Goal: Information Seeking & Learning: Check status

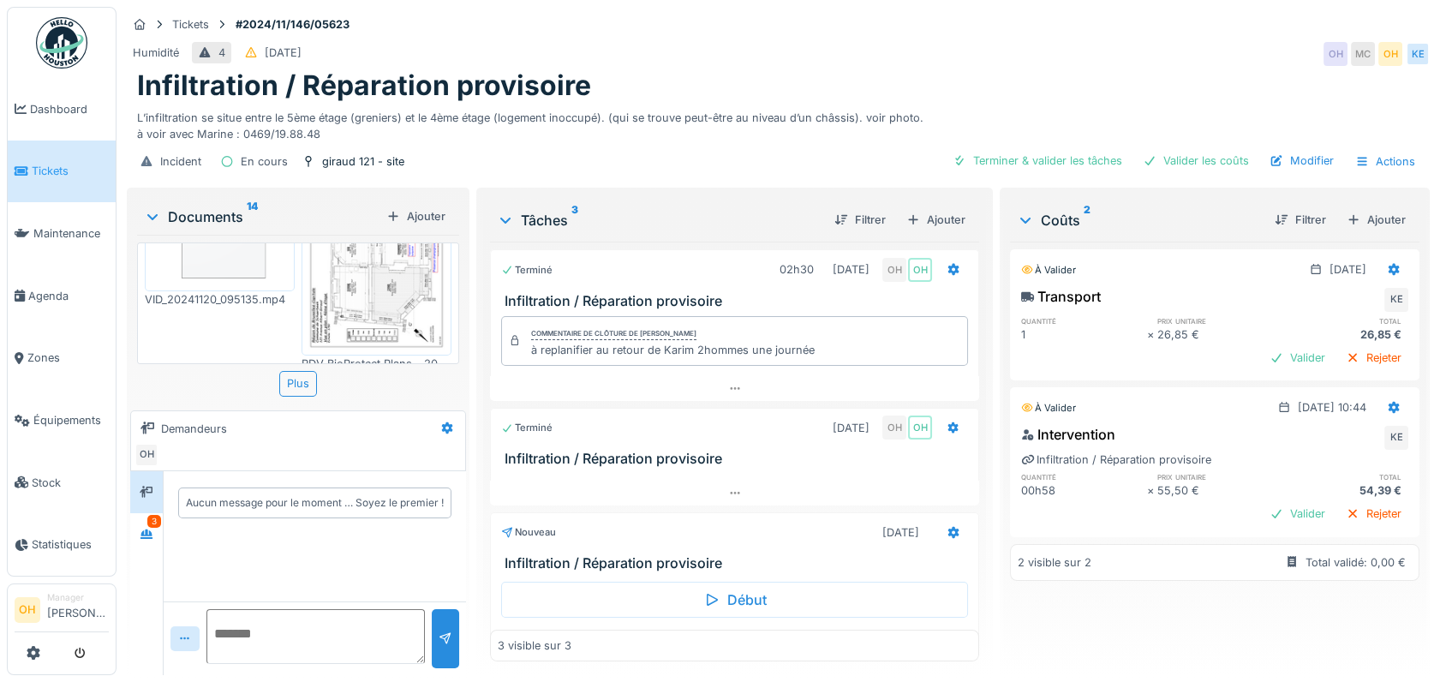
scroll to position [965, 0]
click at [144, 534] on icon at bounding box center [146, 533] width 12 height 9
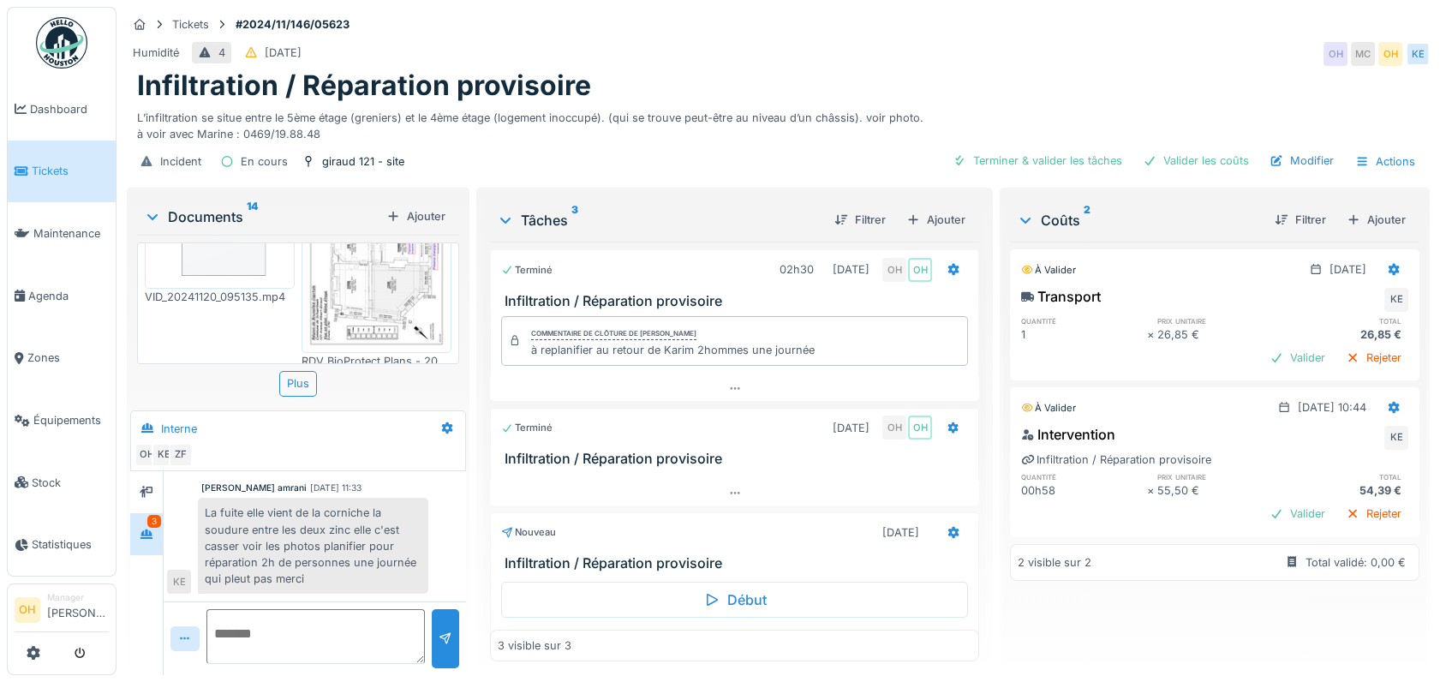
scroll to position [59, 0]
click at [364, 394] on img at bounding box center [376, 488] width 141 height 188
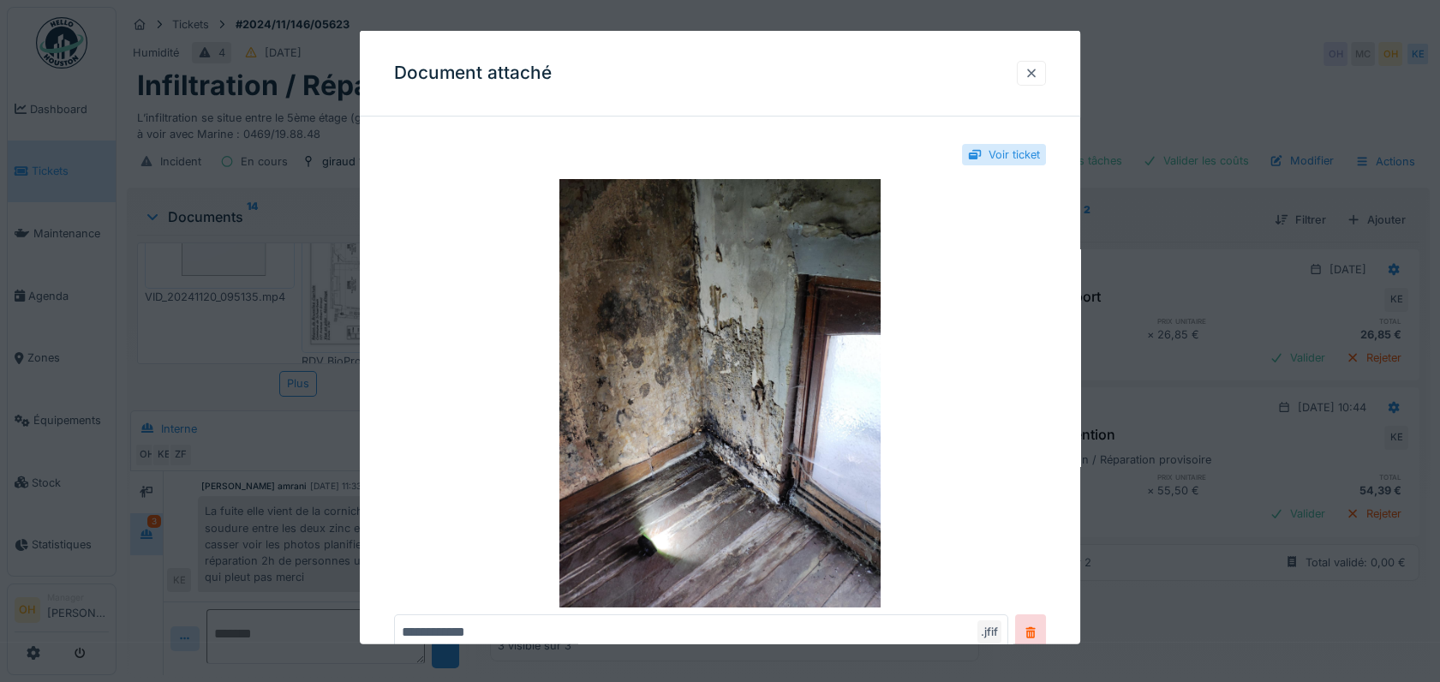
click at [1035, 82] on div at bounding box center [1030, 73] width 29 height 25
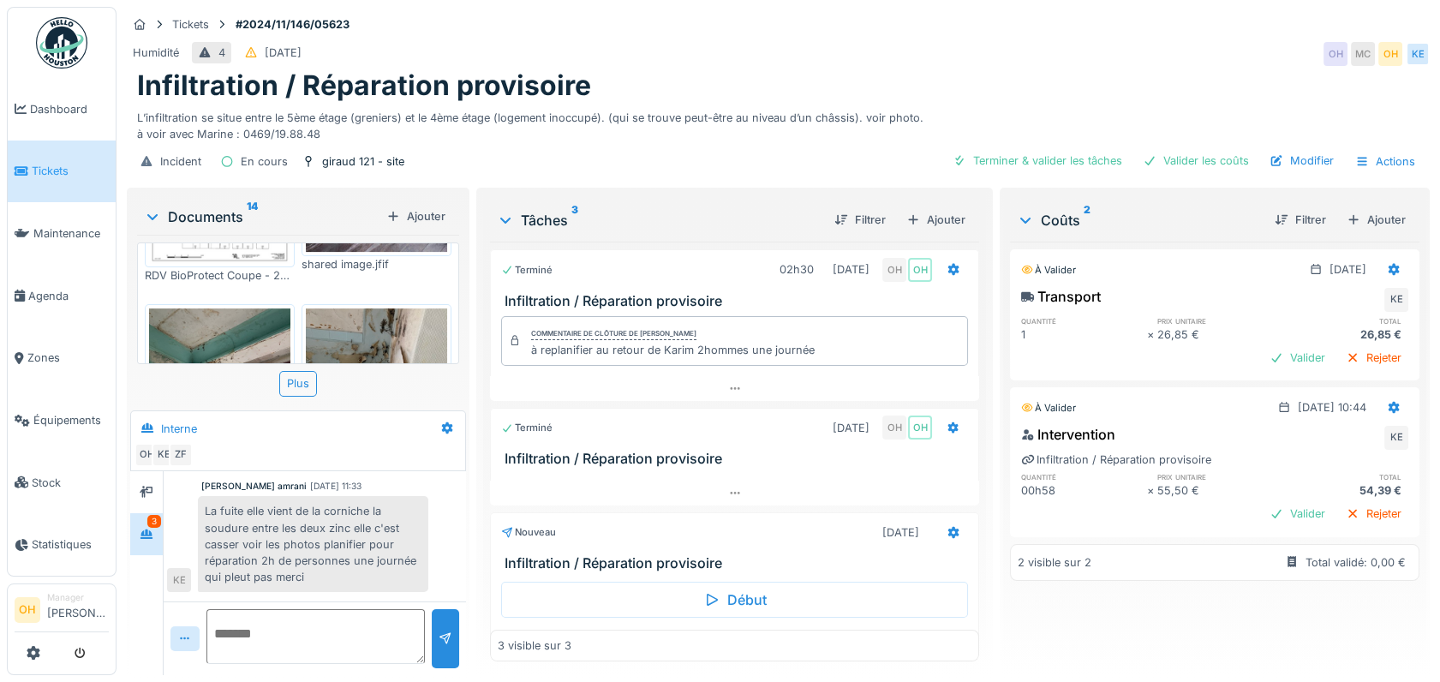
scroll to position [1297, 0]
click at [245, 307] on img at bounding box center [219, 401] width 141 height 188
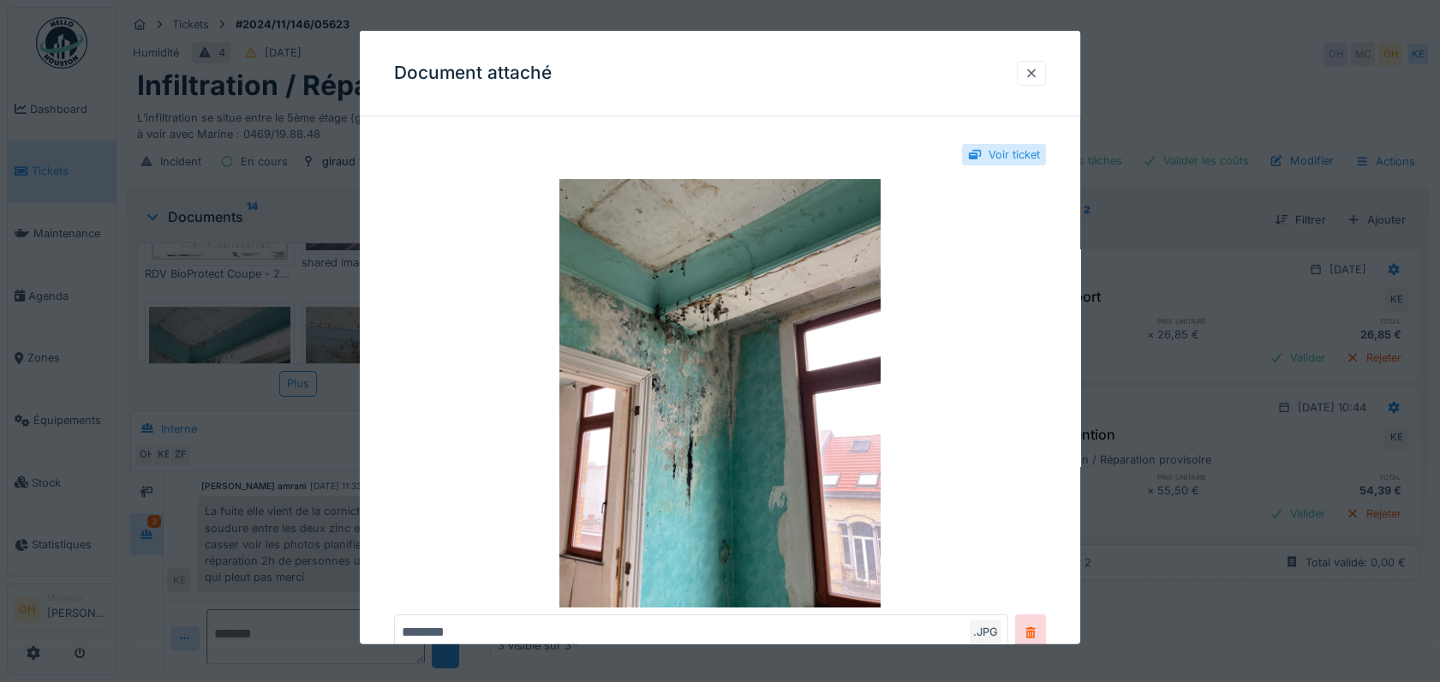
click at [1035, 80] on div at bounding box center [1031, 73] width 14 height 16
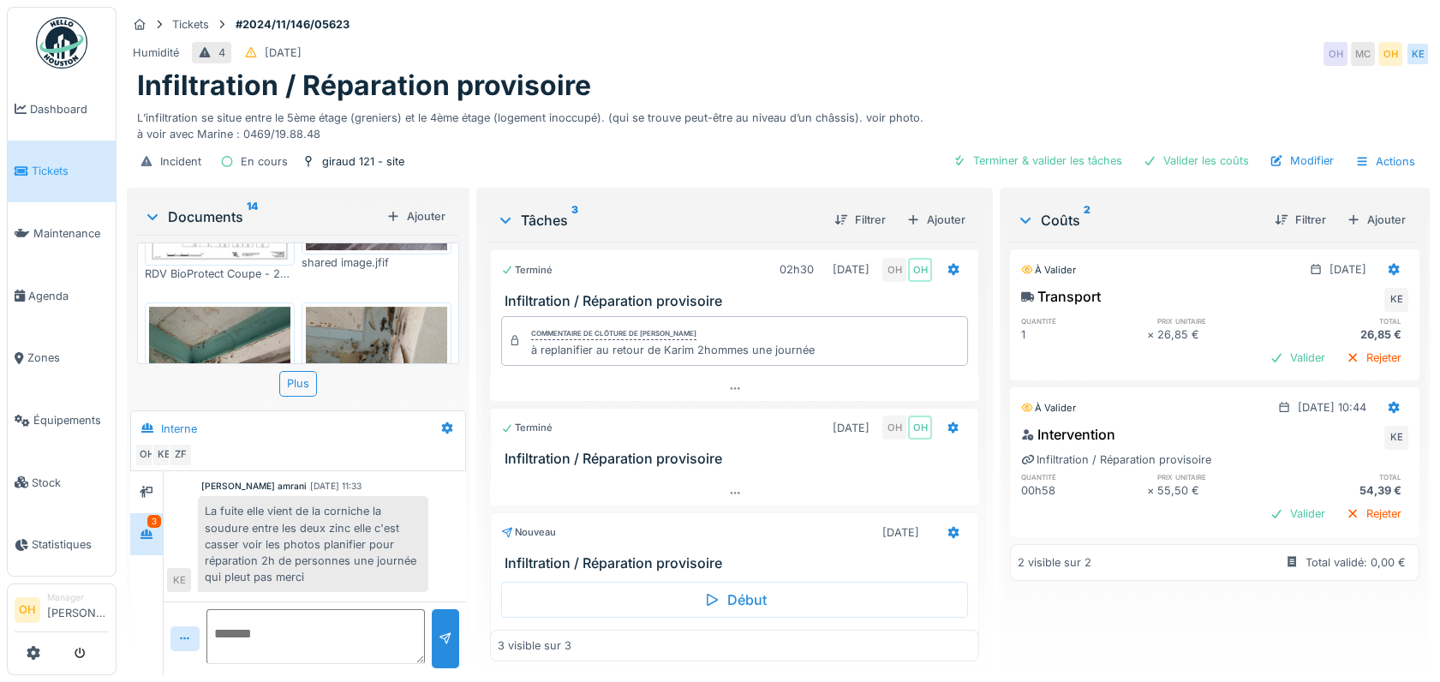
click at [391, 308] on img at bounding box center [376, 401] width 141 height 188
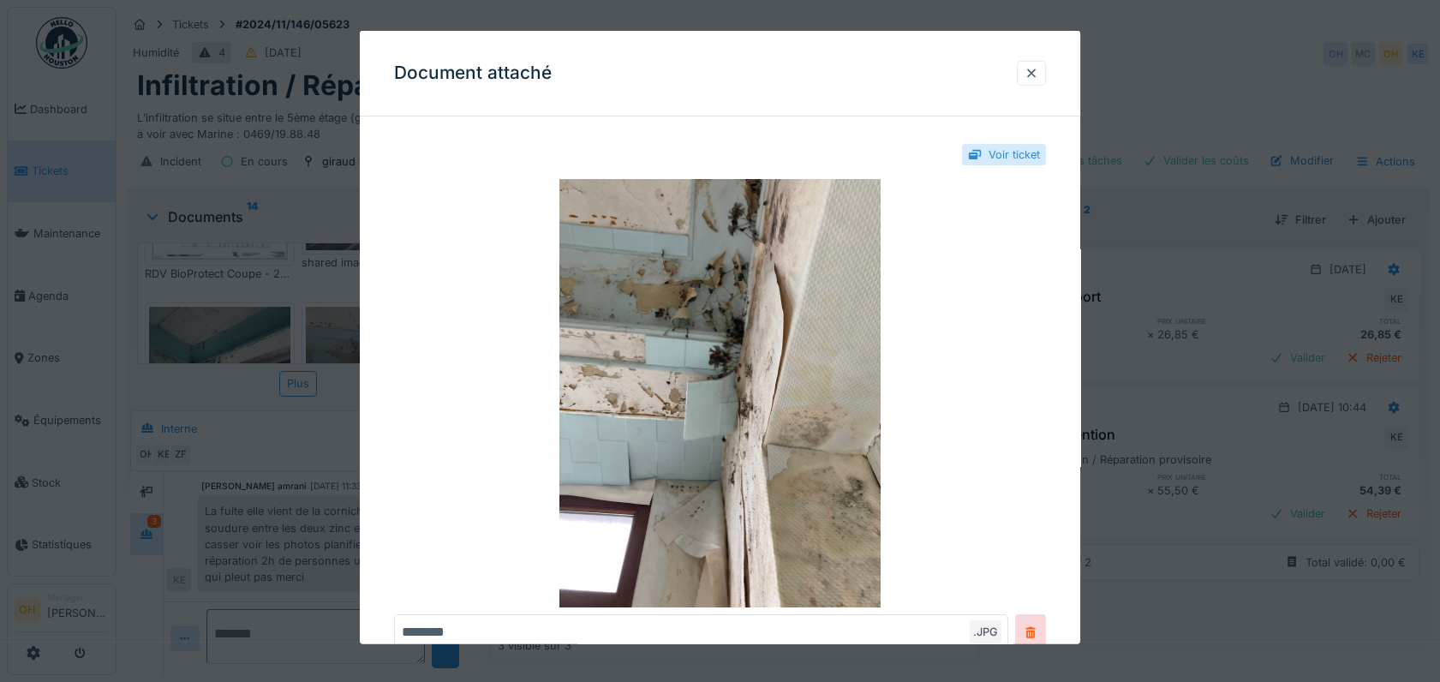
click at [1055, 74] on div "Document attaché" at bounding box center [720, 74] width 720 height 86
click at [1046, 71] on div at bounding box center [1030, 73] width 29 height 25
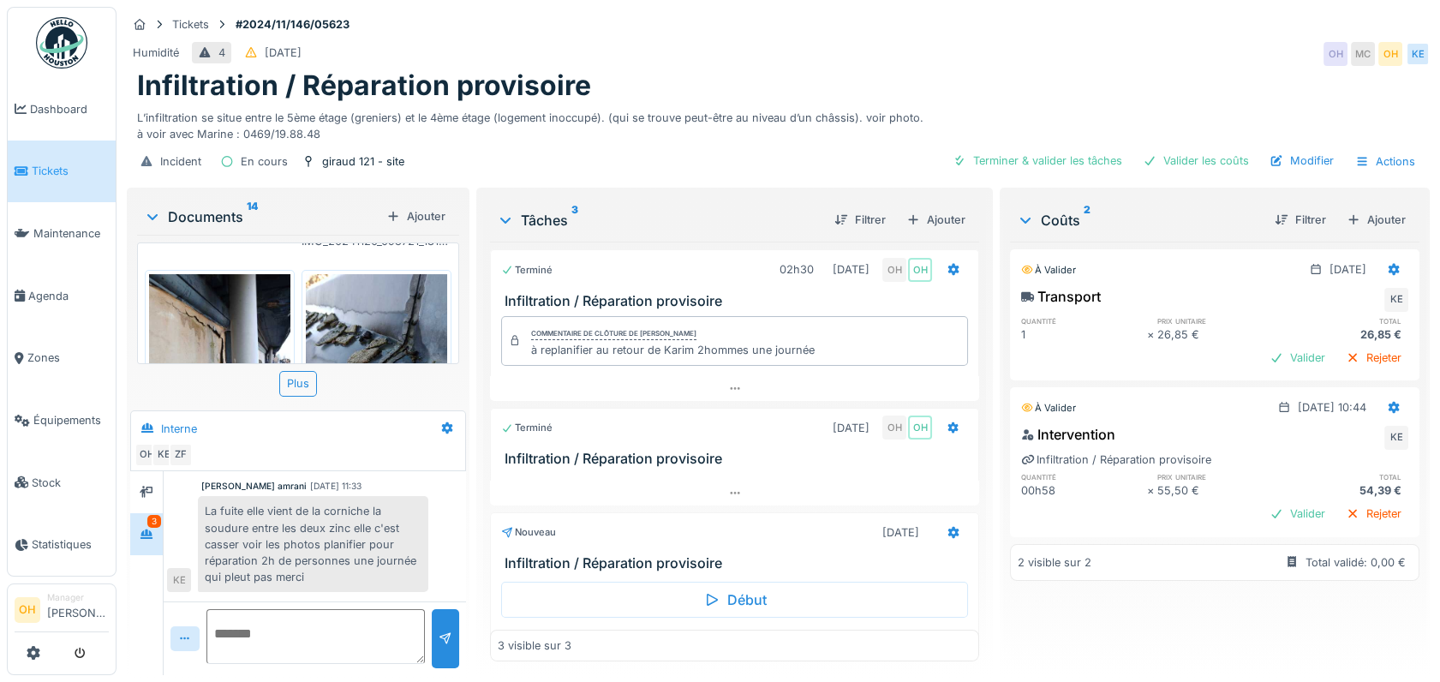
scroll to position [605, 0]
click at [396, 289] on img at bounding box center [376, 369] width 141 height 188
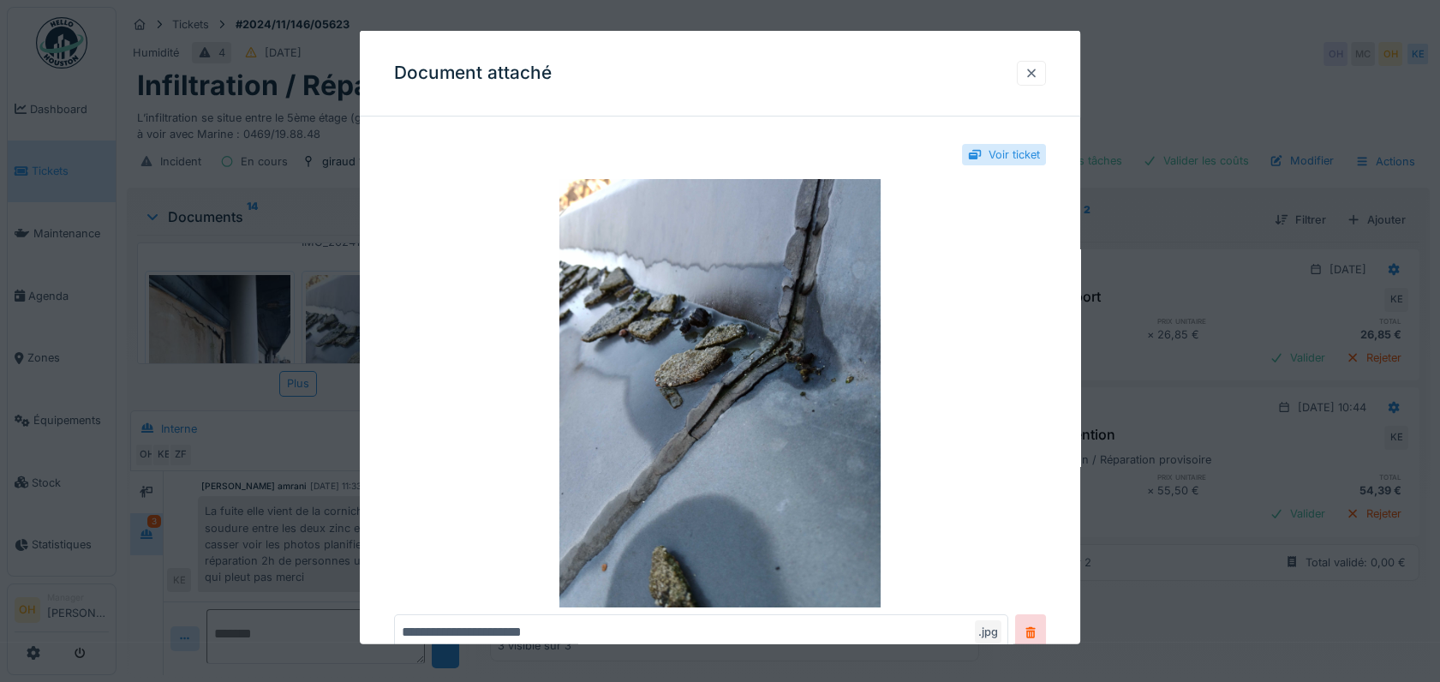
click at [1038, 76] on div at bounding box center [1031, 73] width 14 height 16
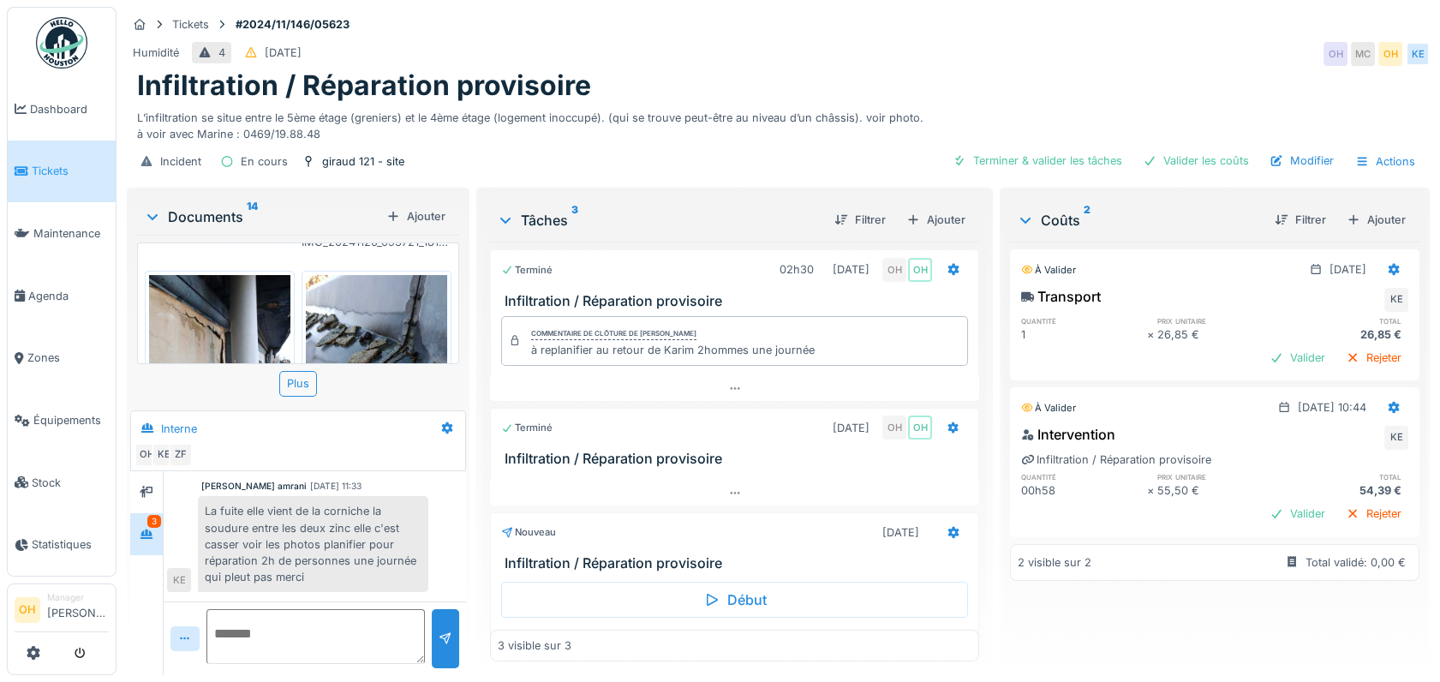
click at [206, 305] on img at bounding box center [219, 369] width 141 height 188
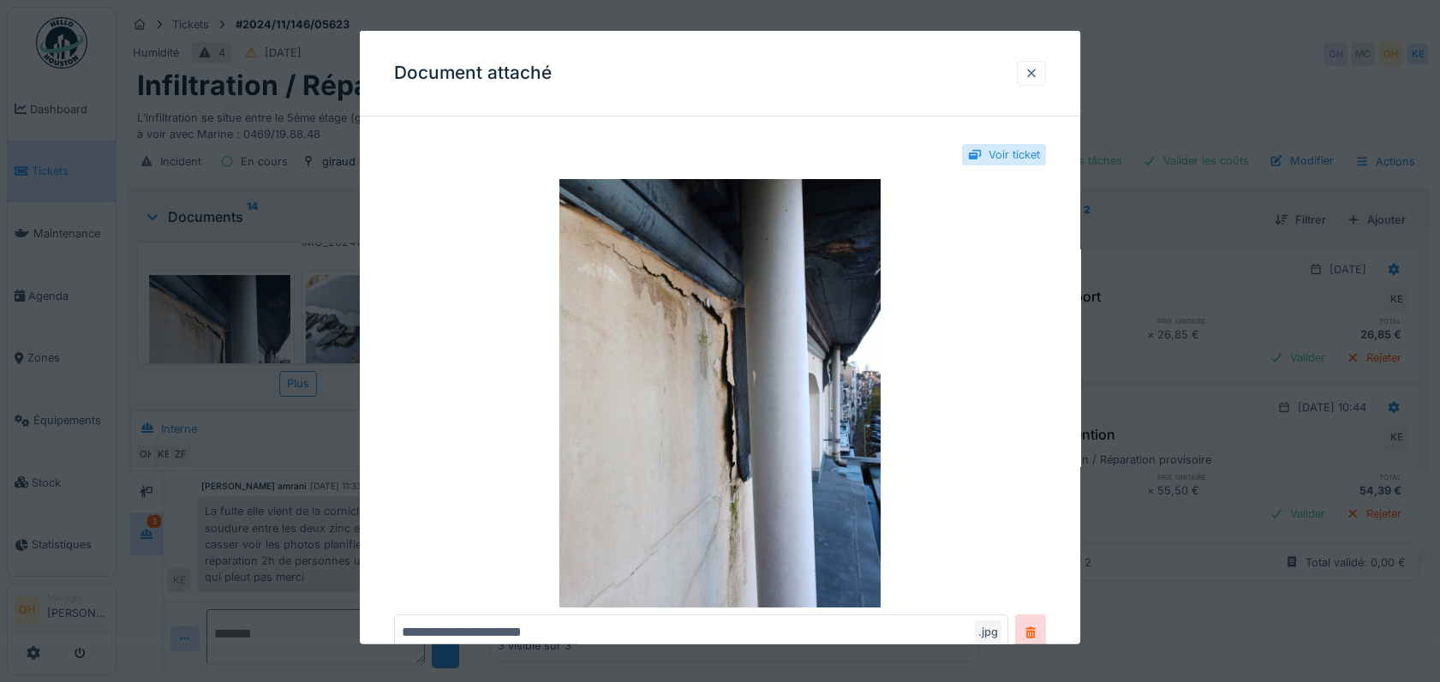
click at [1036, 73] on div at bounding box center [1031, 73] width 14 height 16
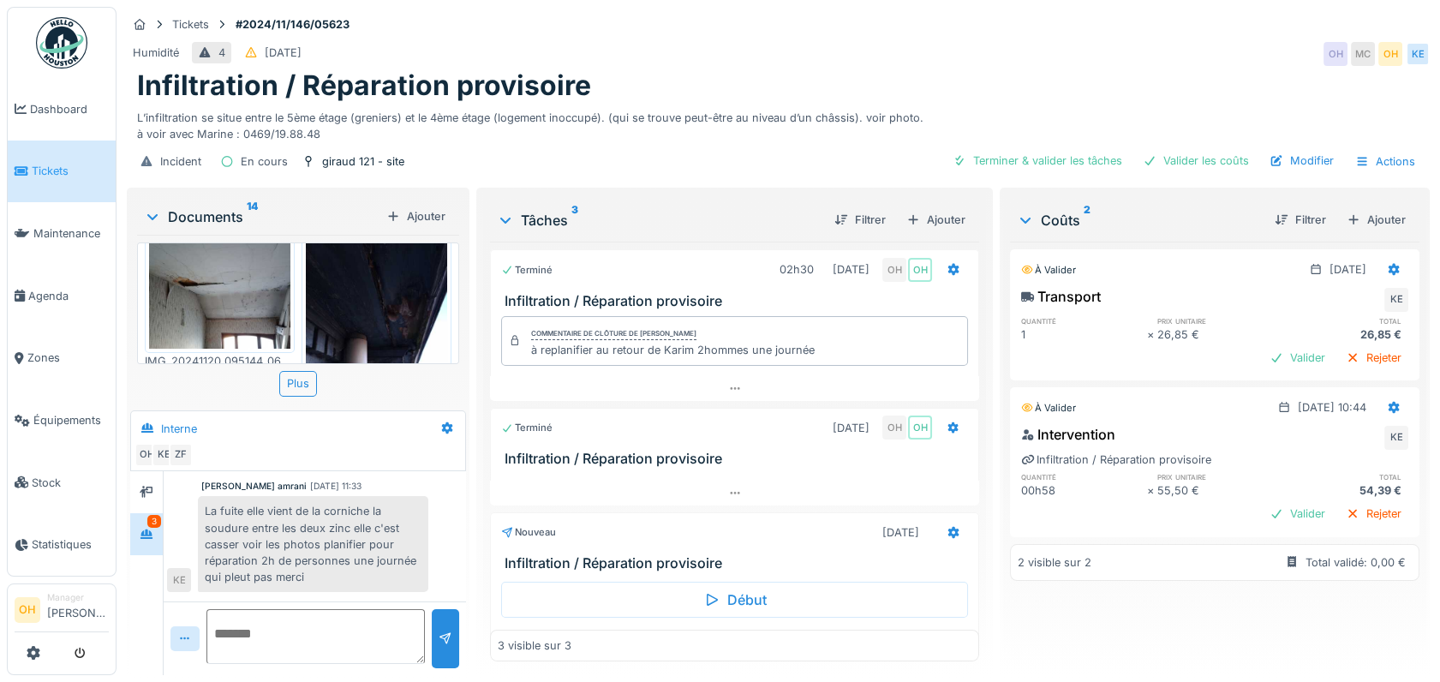
scroll to position [391, 0]
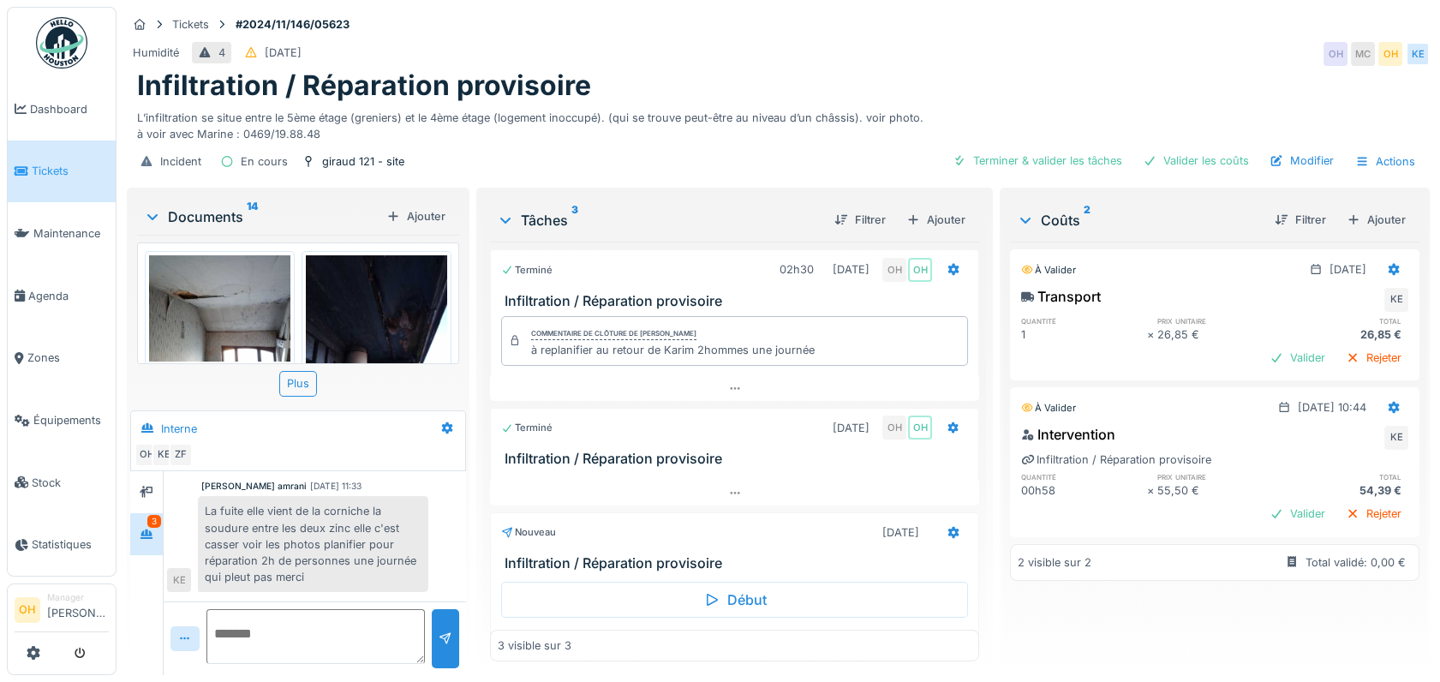
click at [222, 289] on img at bounding box center [219, 308] width 141 height 106
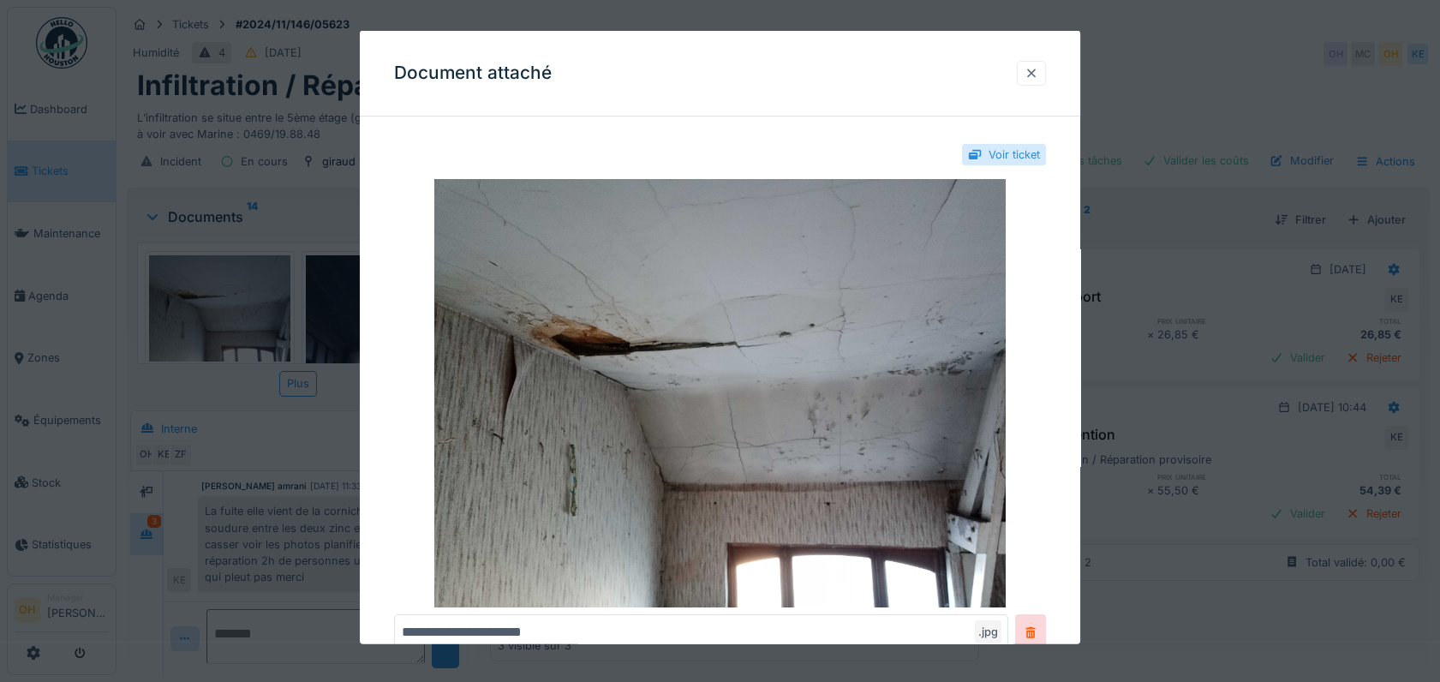
click at [1045, 69] on div at bounding box center [1030, 73] width 29 height 25
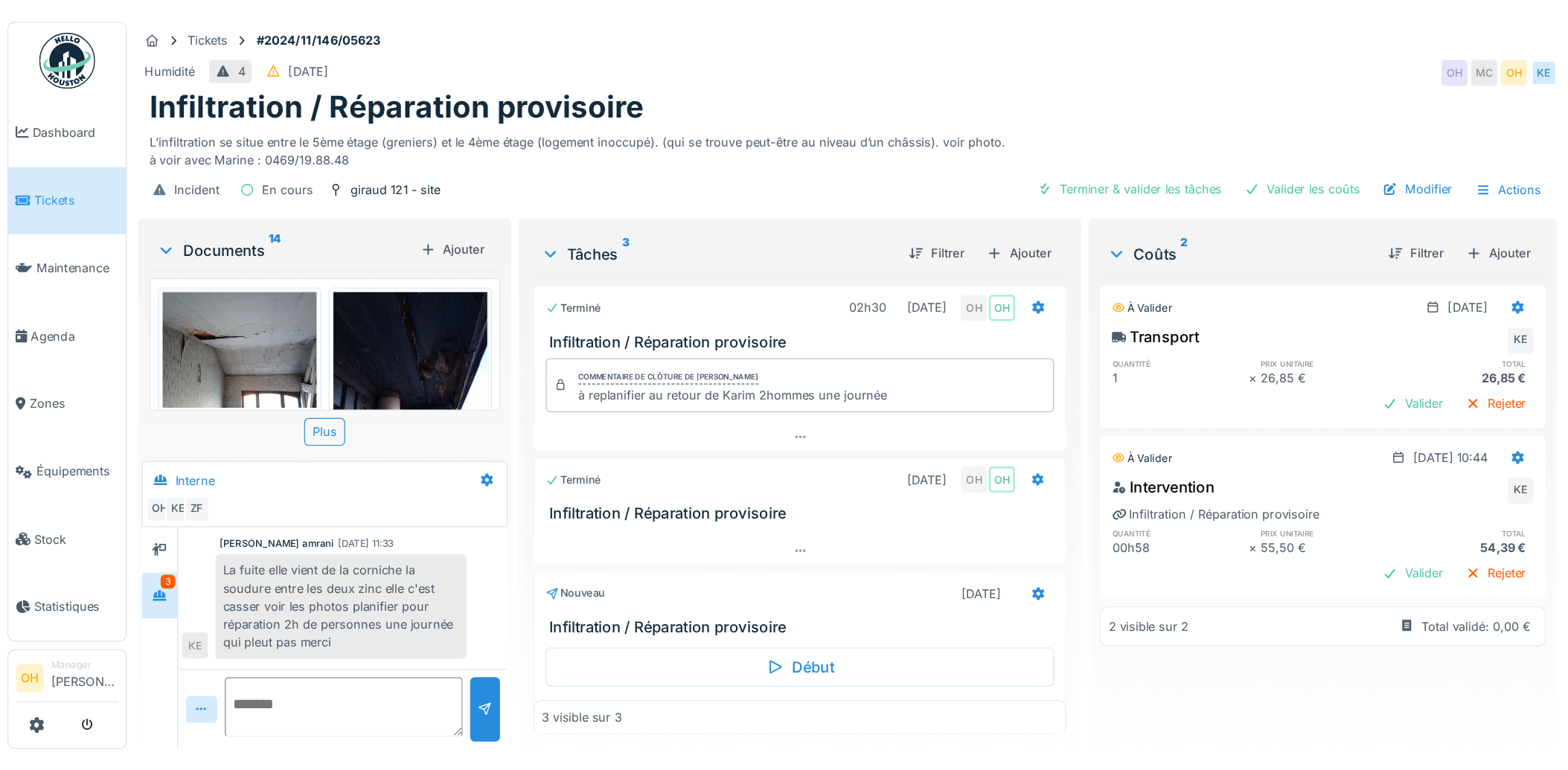
scroll to position [51, 0]
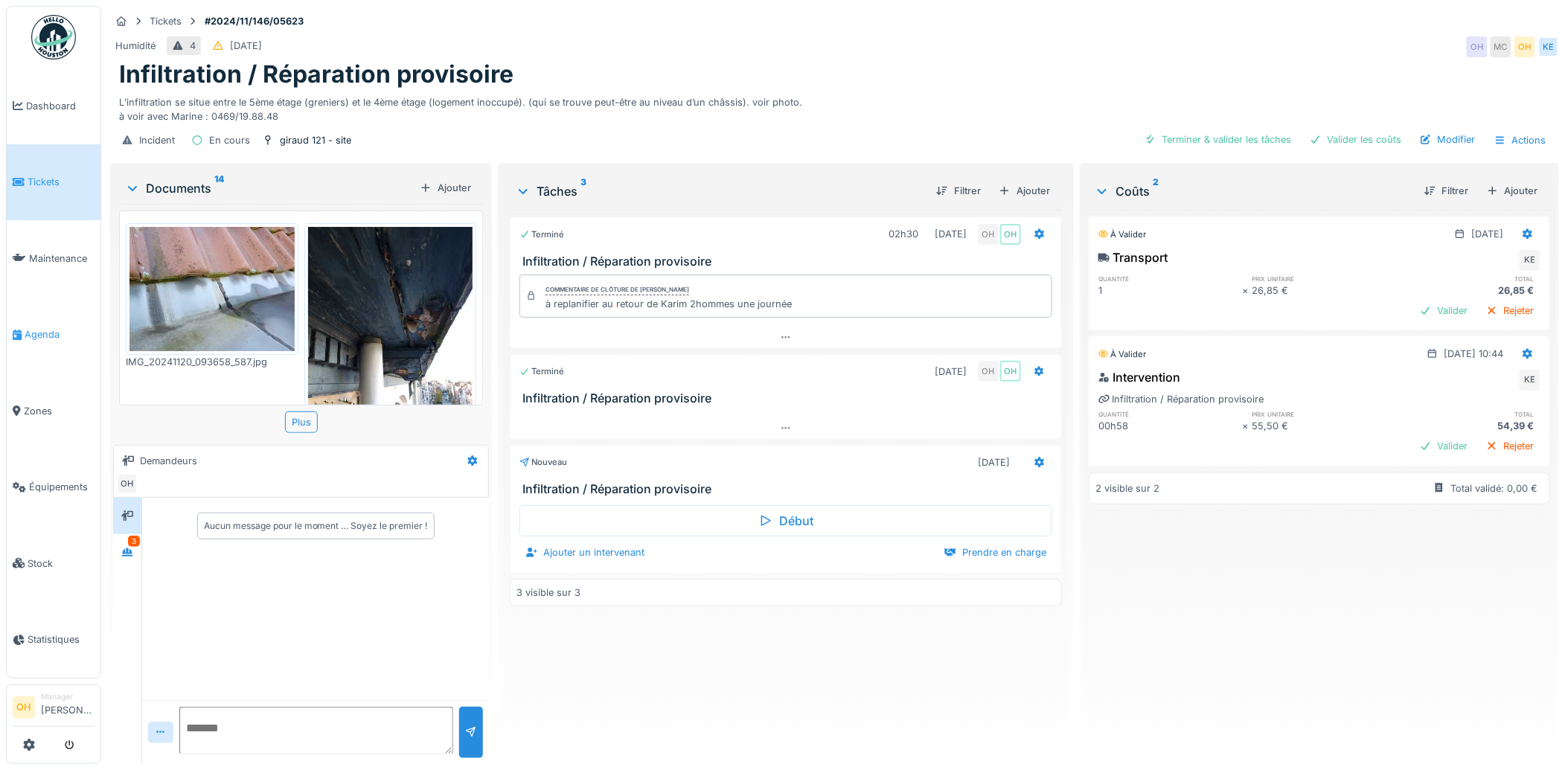
click at [35, 333] on span "Agenda" at bounding box center [59, 335] width 70 height 14
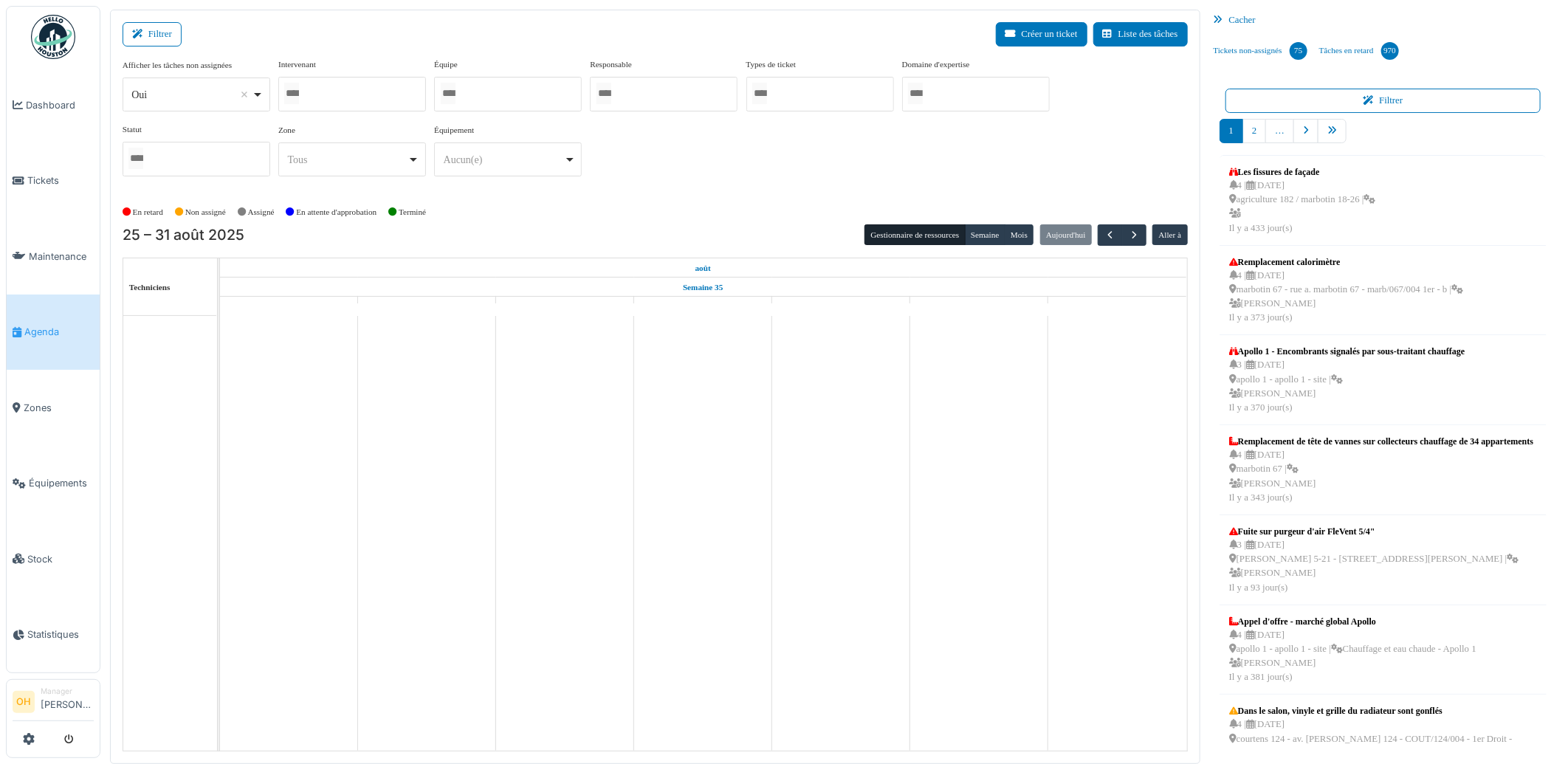
click at [333, 85] on div at bounding box center [352, 94] width 147 height 34
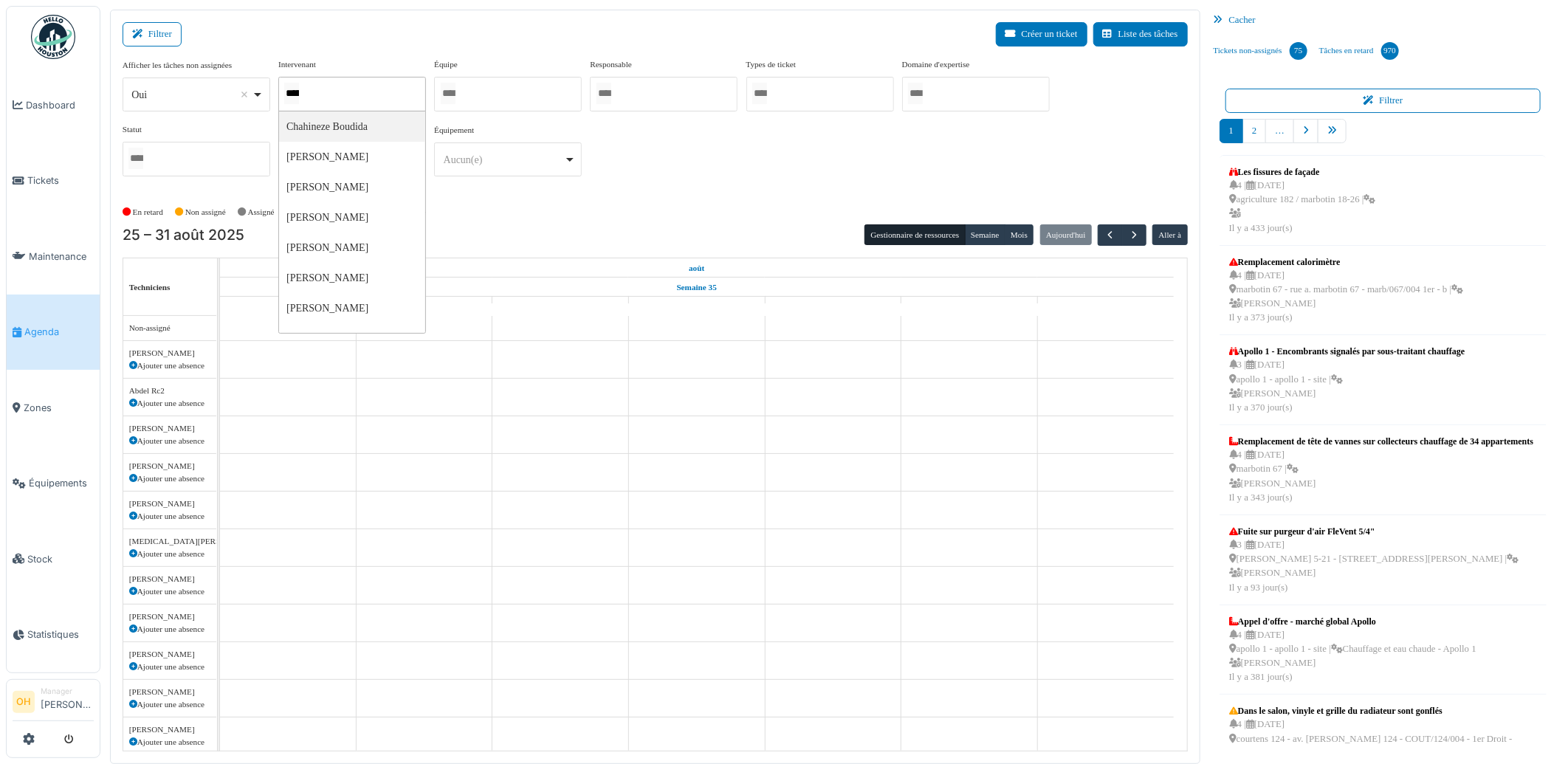
type input "******"
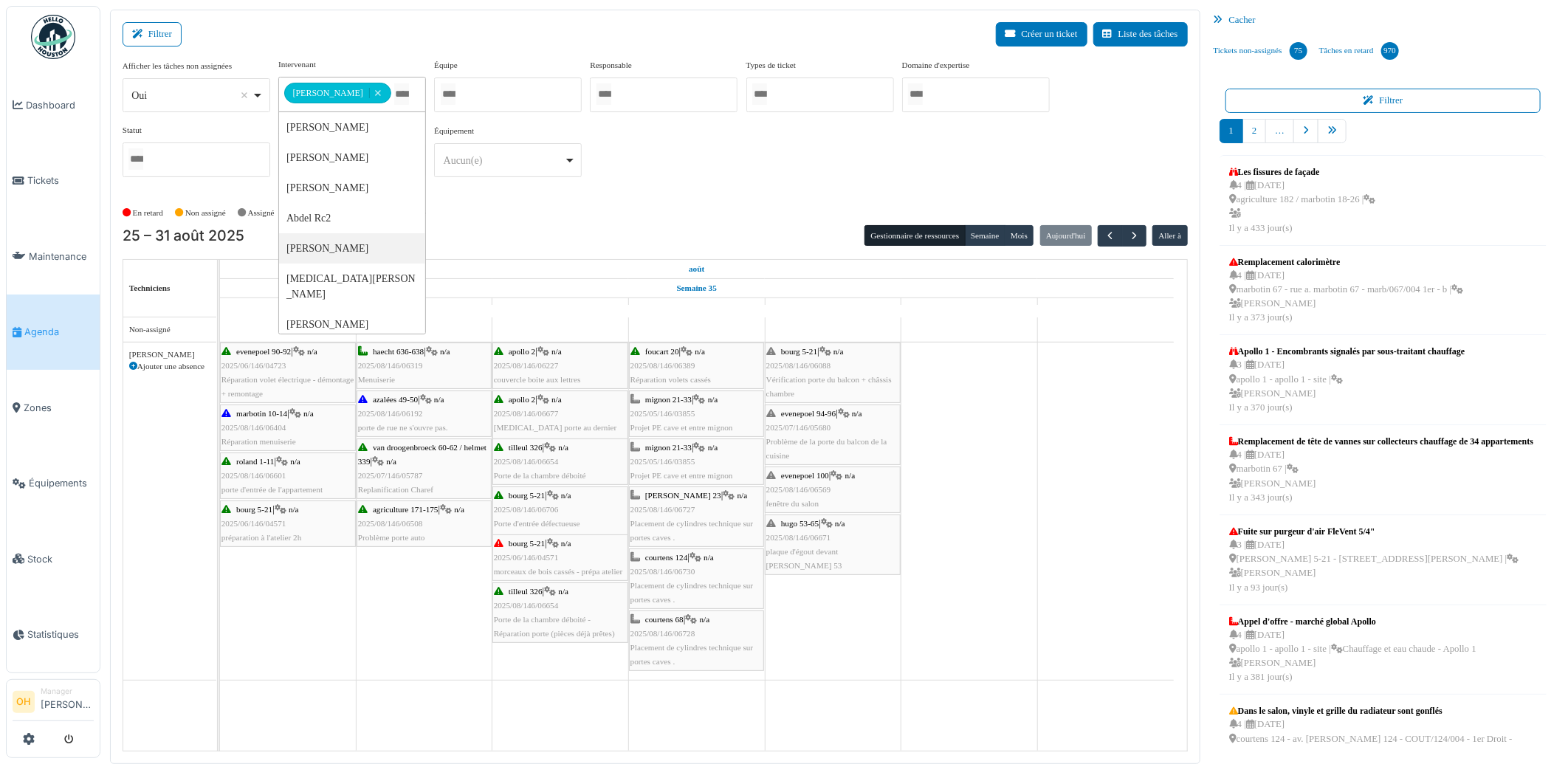
click at [704, 579] on div "courtens 124 | n/a 2025/08/146/06730 Placement de cylindres technique sur porte…" at bounding box center [696, 579] width 132 height 57
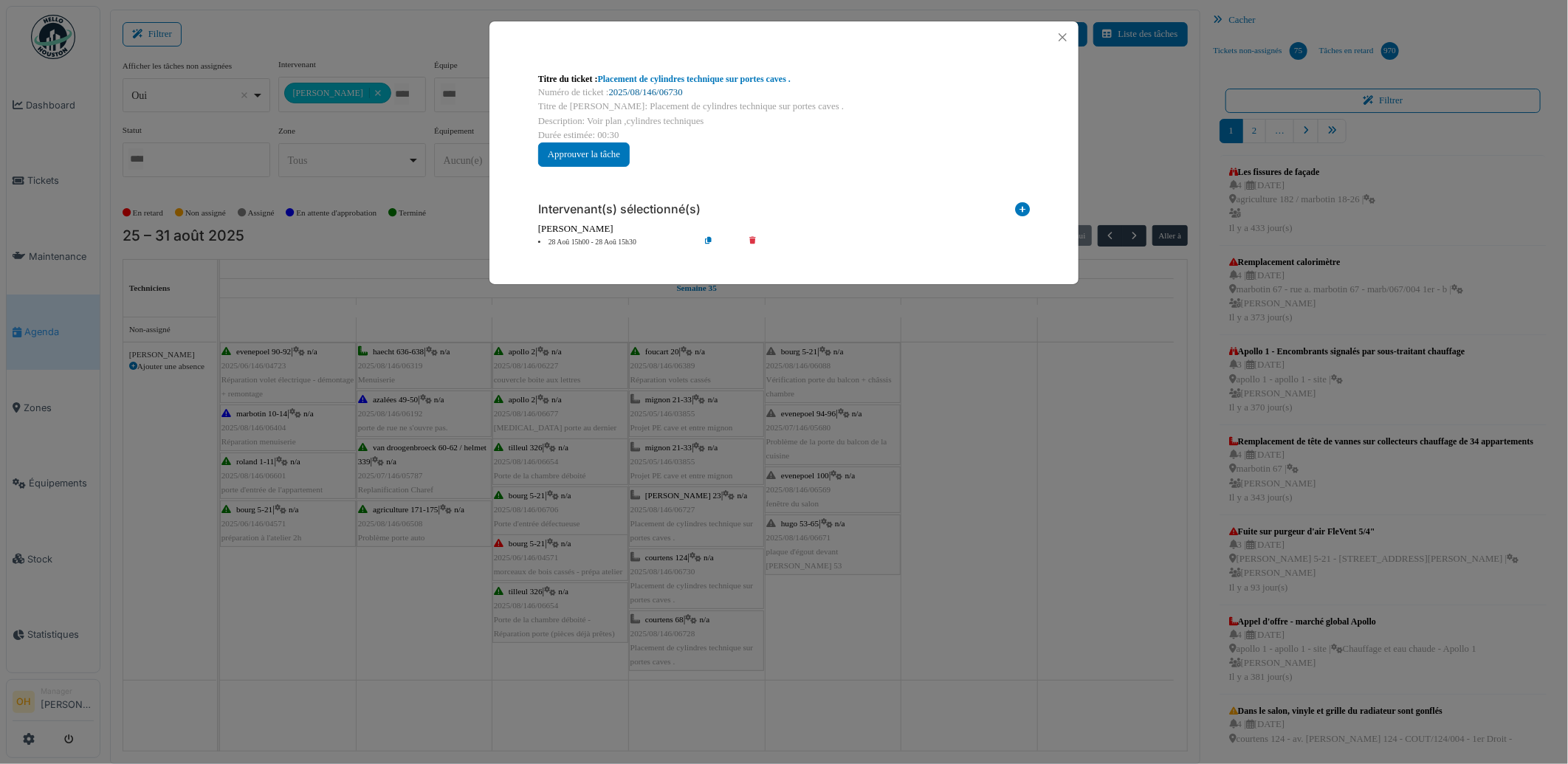
click at [646, 92] on link "2025/08/146/06730" at bounding box center [646, 92] width 74 height 10
click at [1059, 40] on button "Close" at bounding box center [1062, 37] width 20 height 20
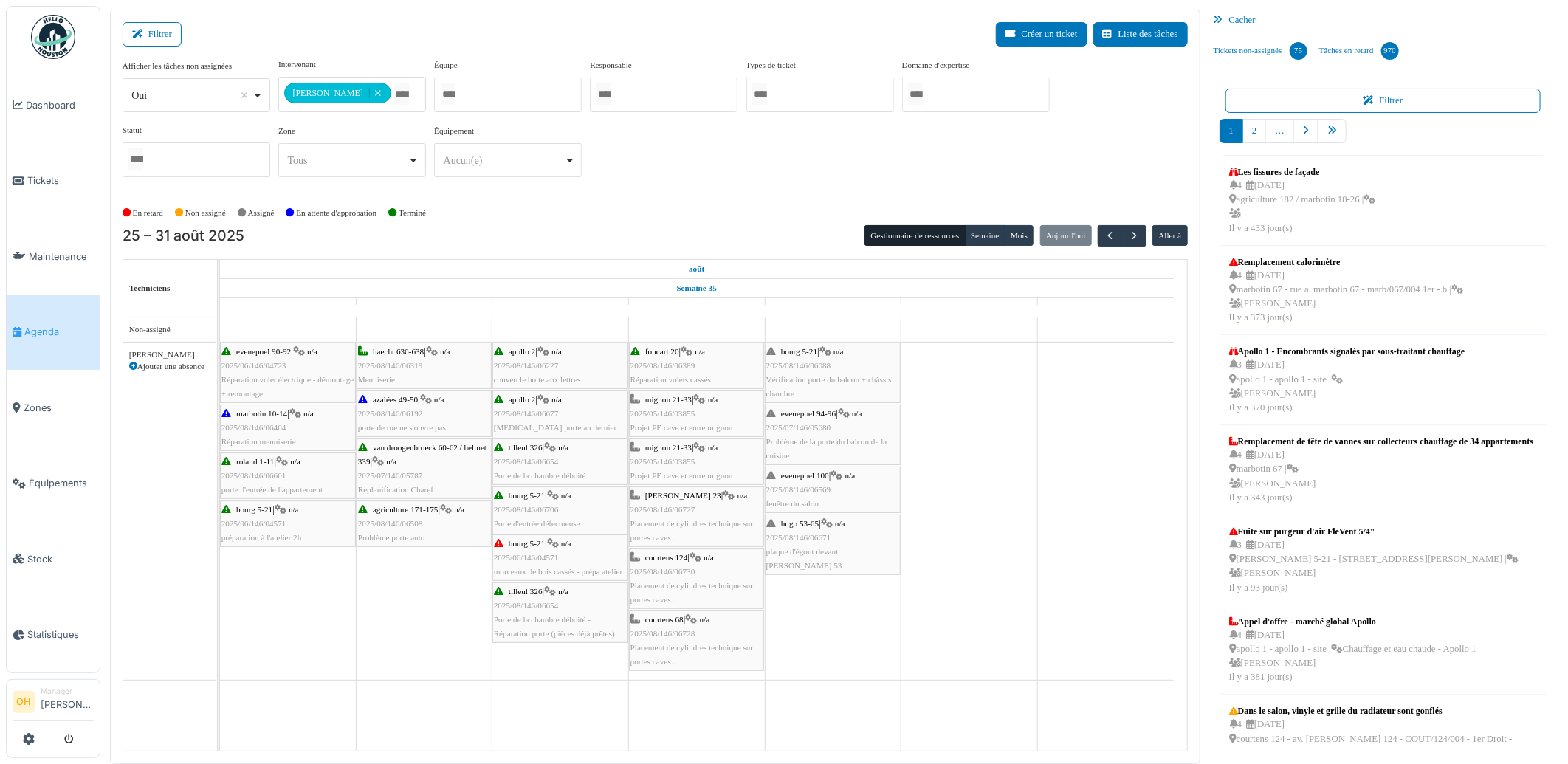
click at [659, 629] on div "courtens 68 | n/a 2025/08/146/06728 Placement de cylindres technique sur portes…" at bounding box center [696, 642] width 132 height 57
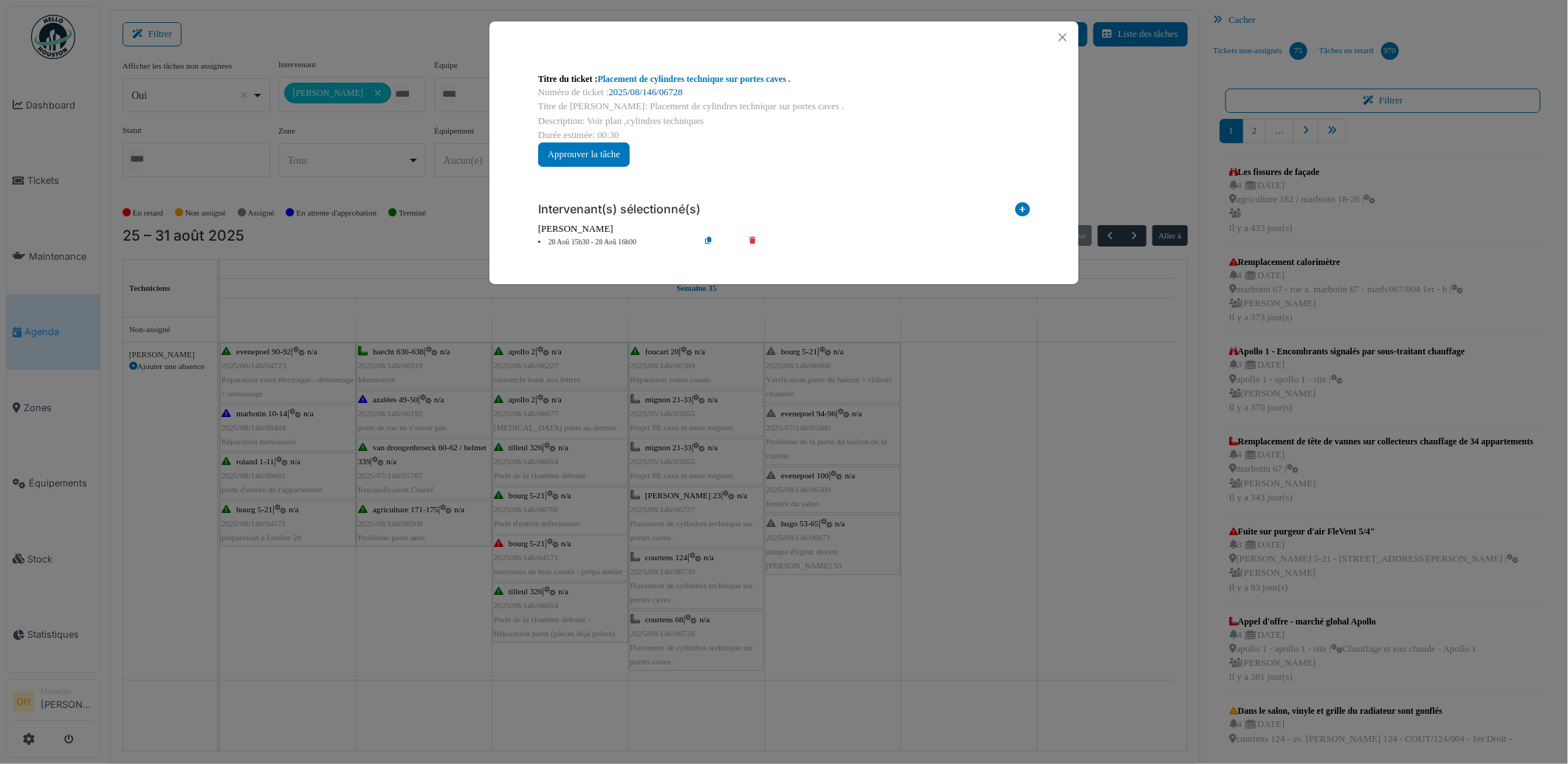
click at [642, 90] on link "2025/08/146/06728" at bounding box center [646, 92] width 74 height 10
click at [1053, 39] on button "Close" at bounding box center [1062, 37] width 20 height 20
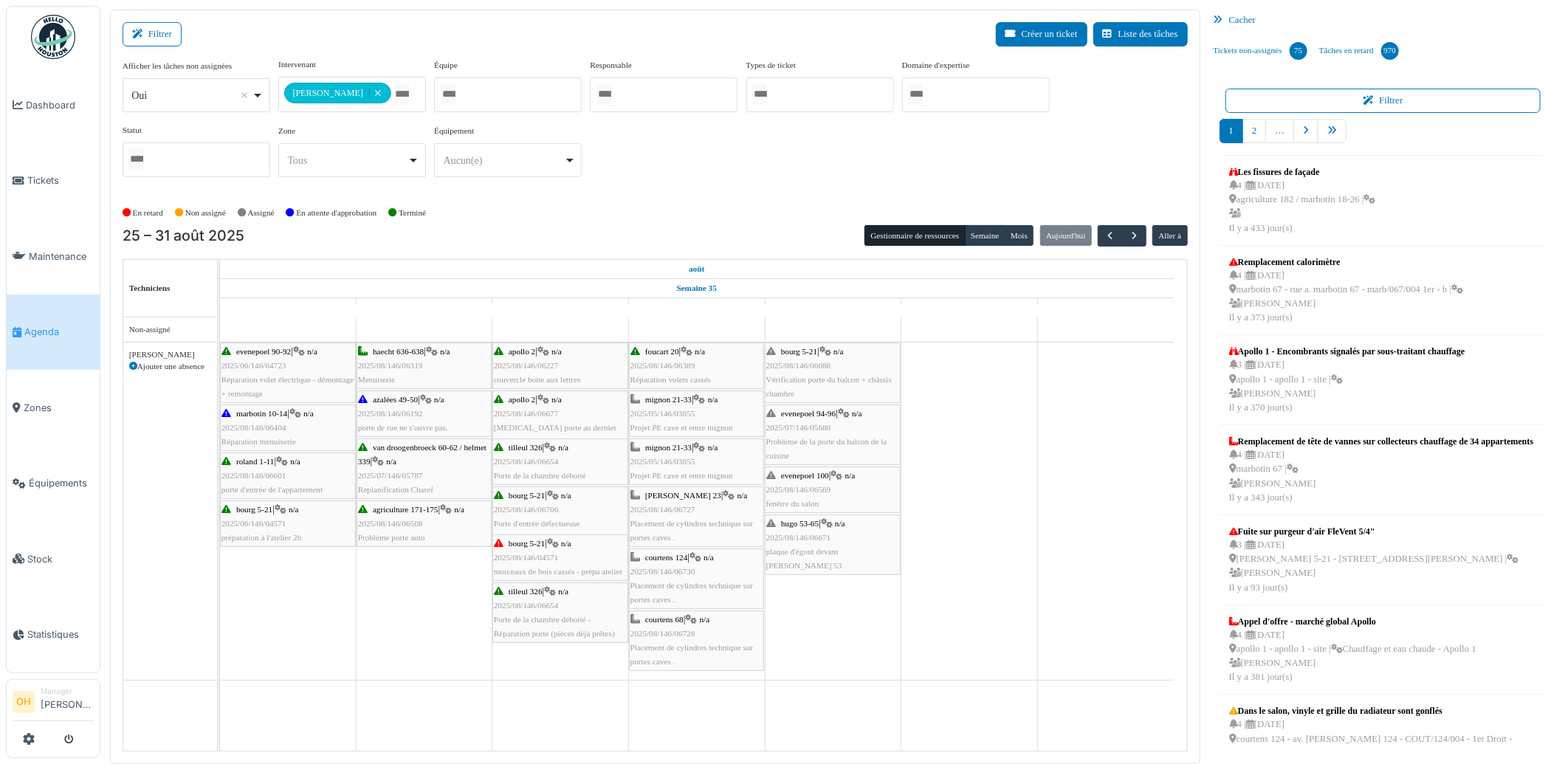
click at [681, 492] on span "Léopold III 23" at bounding box center [683, 495] width 76 height 9
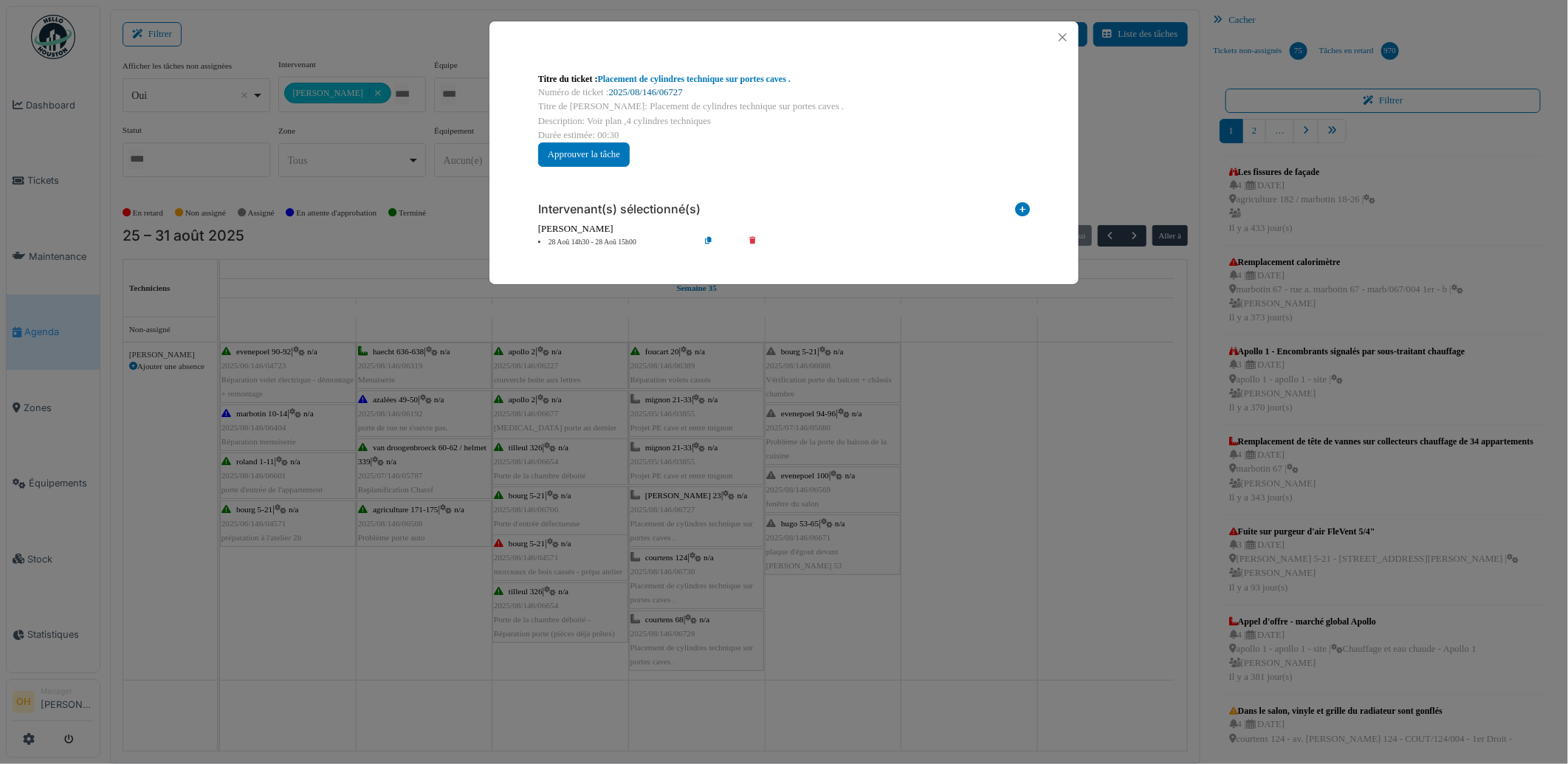
click at [665, 87] on link "2025/08/146/06727" at bounding box center [646, 92] width 74 height 10
click at [1058, 38] on button "Close" at bounding box center [1062, 37] width 20 height 20
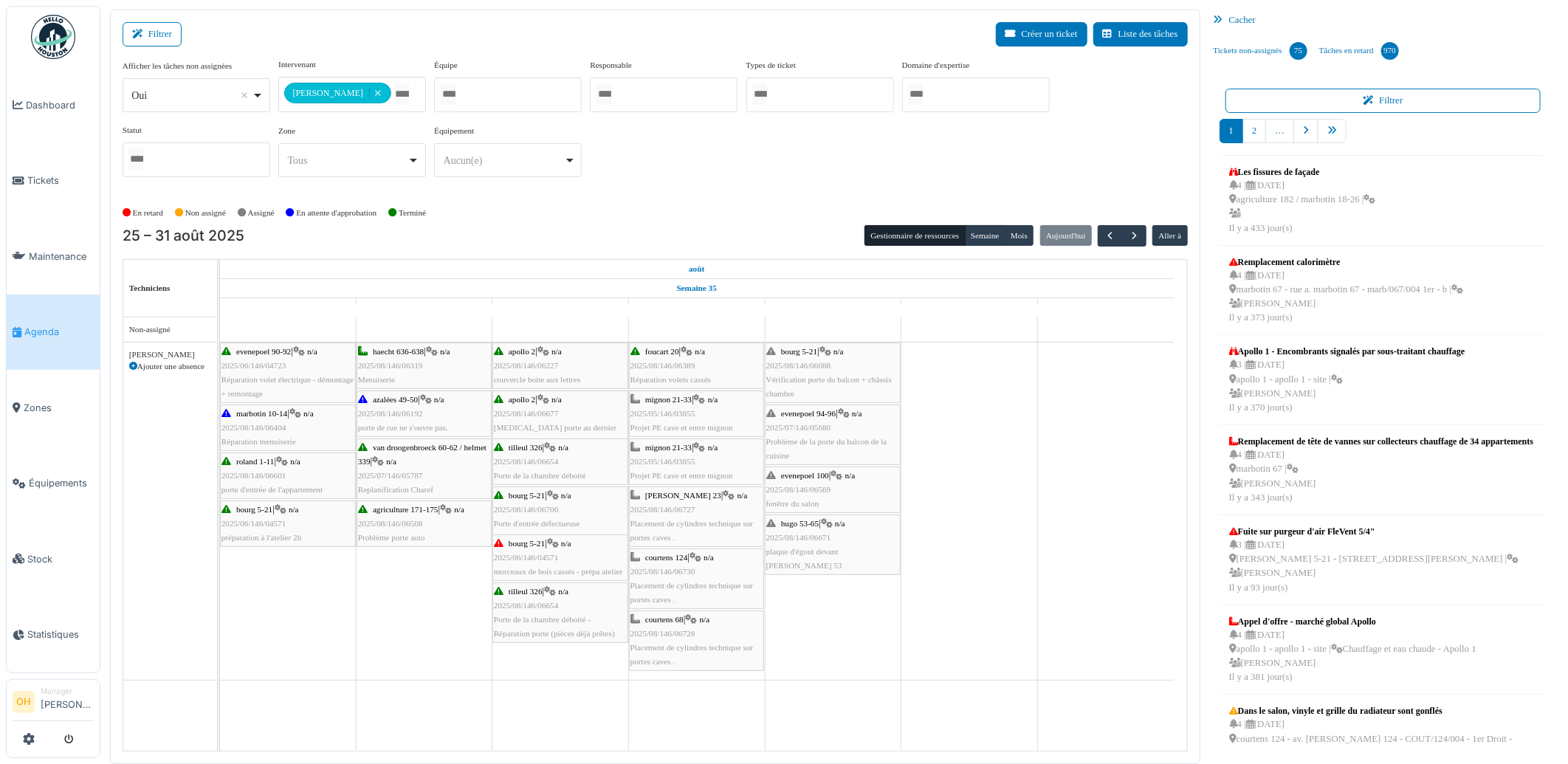
click at [740, 464] on div "mignon 21-33 | n/a 2025/05/146/03855 Projet PE cave et entre mignon" at bounding box center [696, 462] width 132 height 43
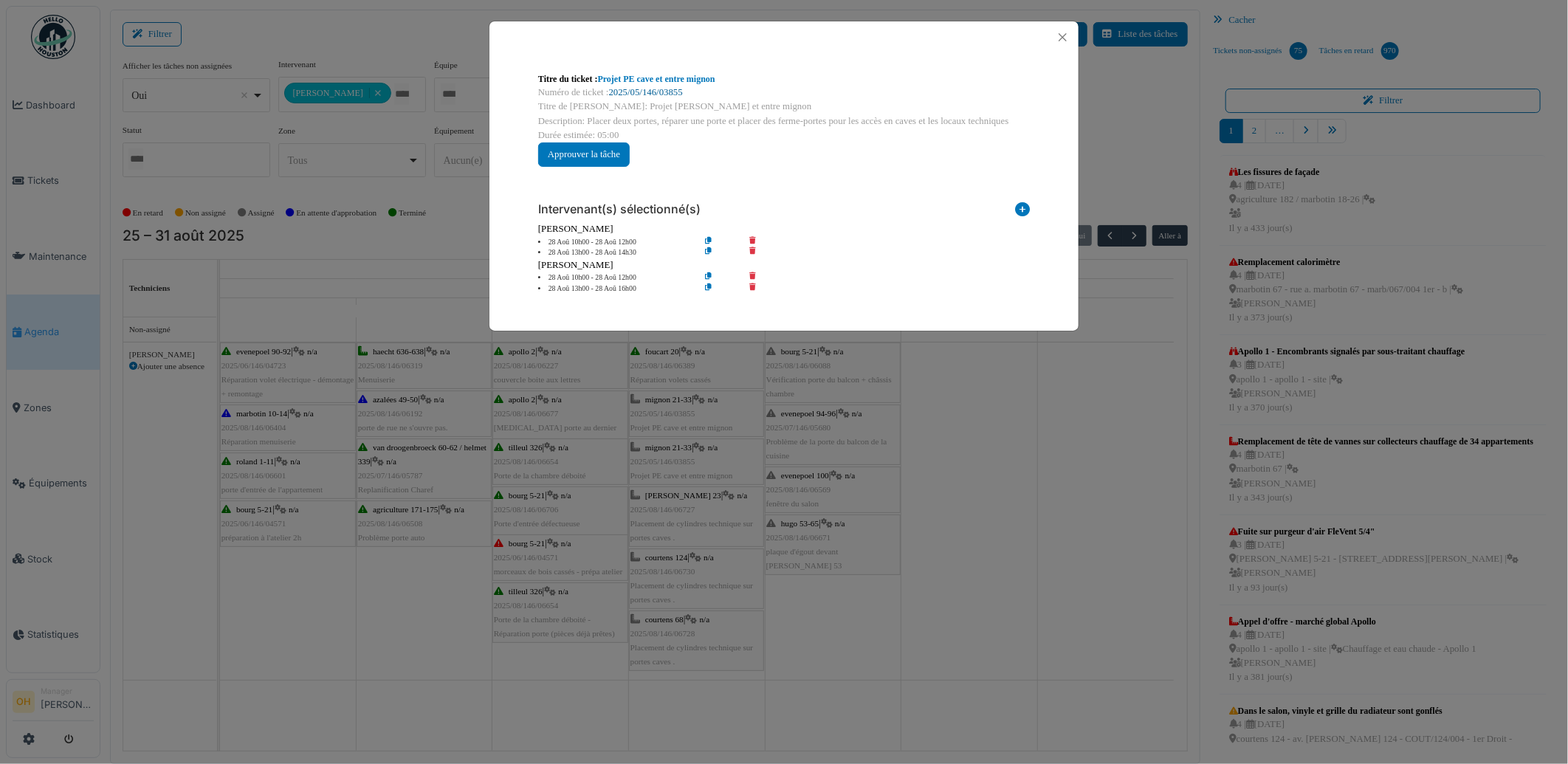
click at [639, 94] on link "2025/05/146/03855" at bounding box center [646, 92] width 74 height 10
click at [1072, 24] on div at bounding box center [784, 37] width 589 height 32
click at [1060, 39] on button "Close" at bounding box center [1062, 37] width 20 height 20
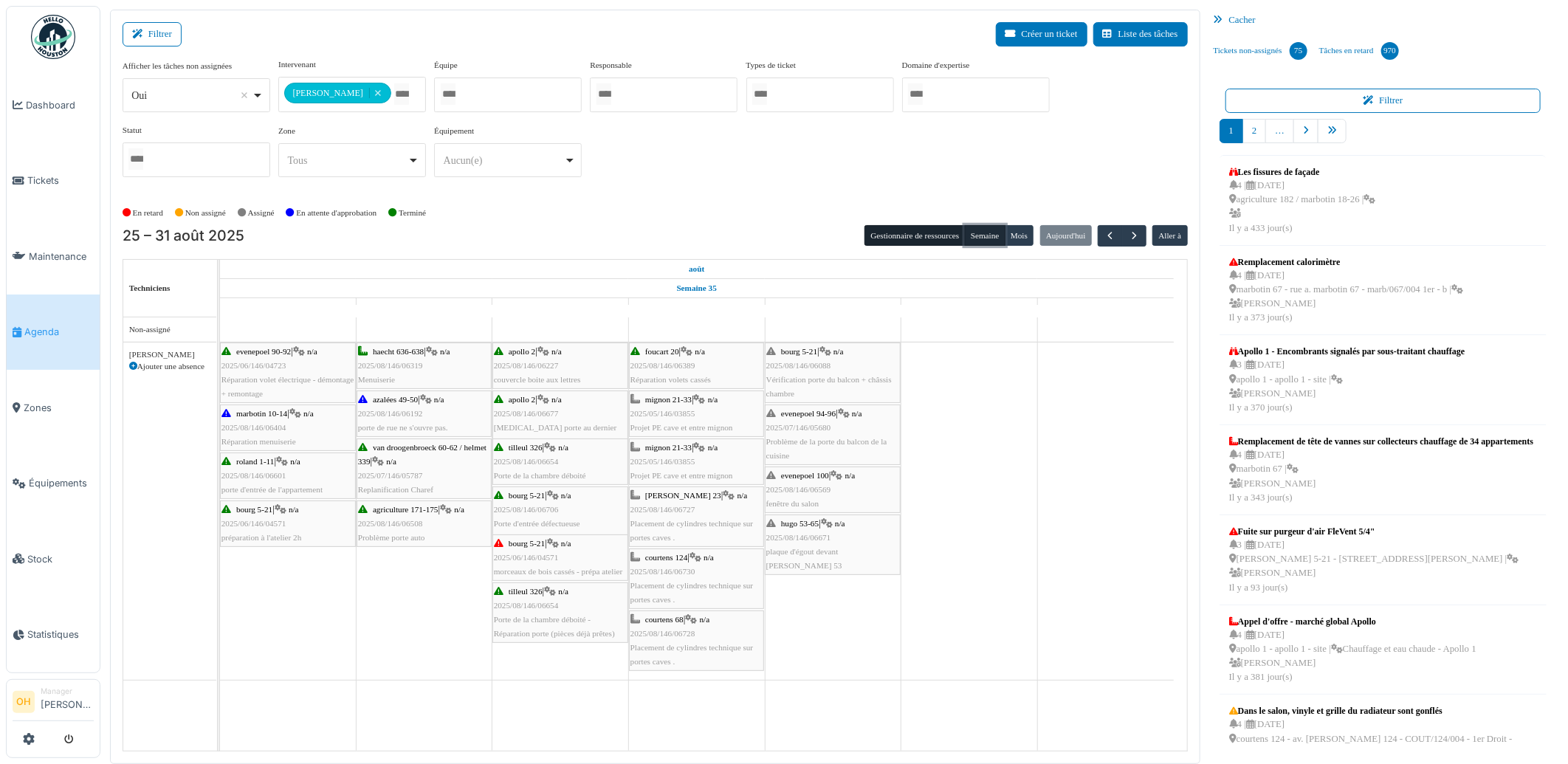
click at [994, 239] on button "Semaine" at bounding box center [984, 235] width 41 height 21
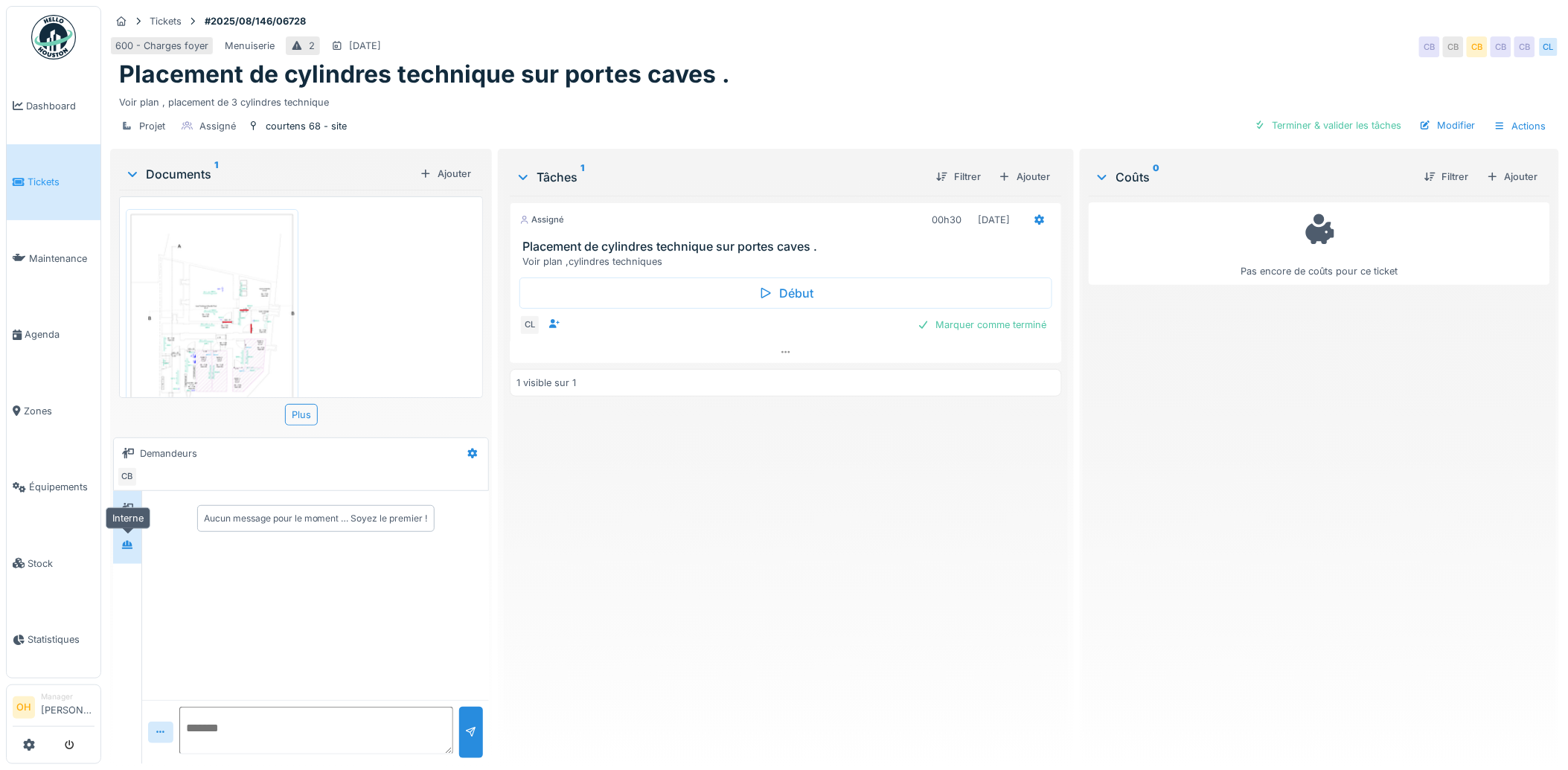
click at [123, 546] on icon at bounding box center [128, 545] width 12 height 10
